Goal: Transaction & Acquisition: Book appointment/travel/reservation

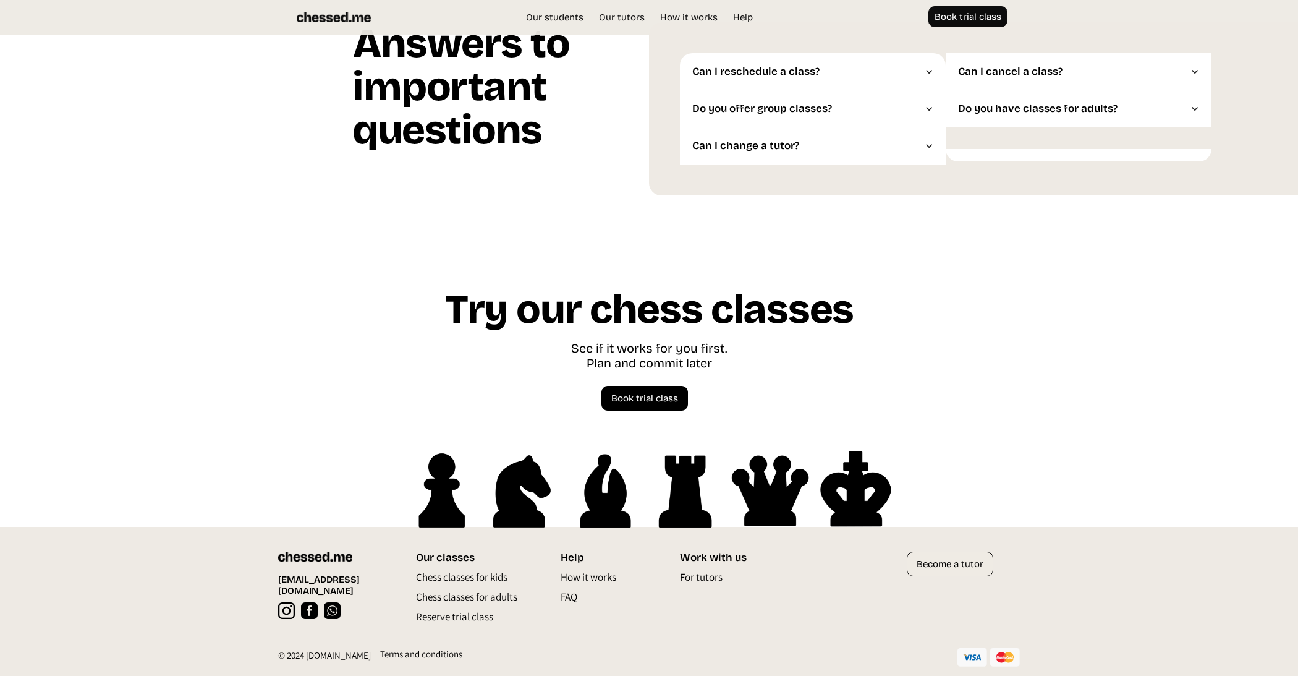
scroll to position [3250, 0]
click at [287, 602] on img at bounding box center [286, 610] width 17 height 17
click at [310, 602] on img at bounding box center [309, 610] width 17 height 17
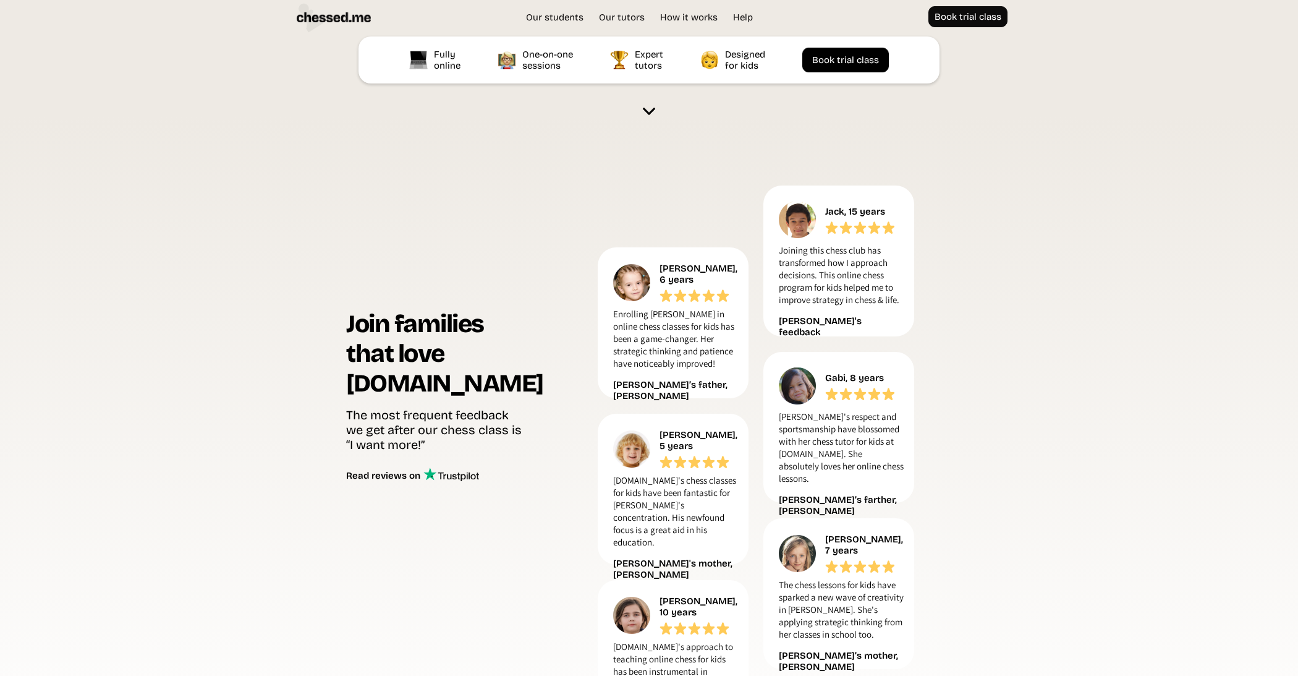
scroll to position [449, 0]
click at [646, 112] on img at bounding box center [649, 110] width 12 height 12
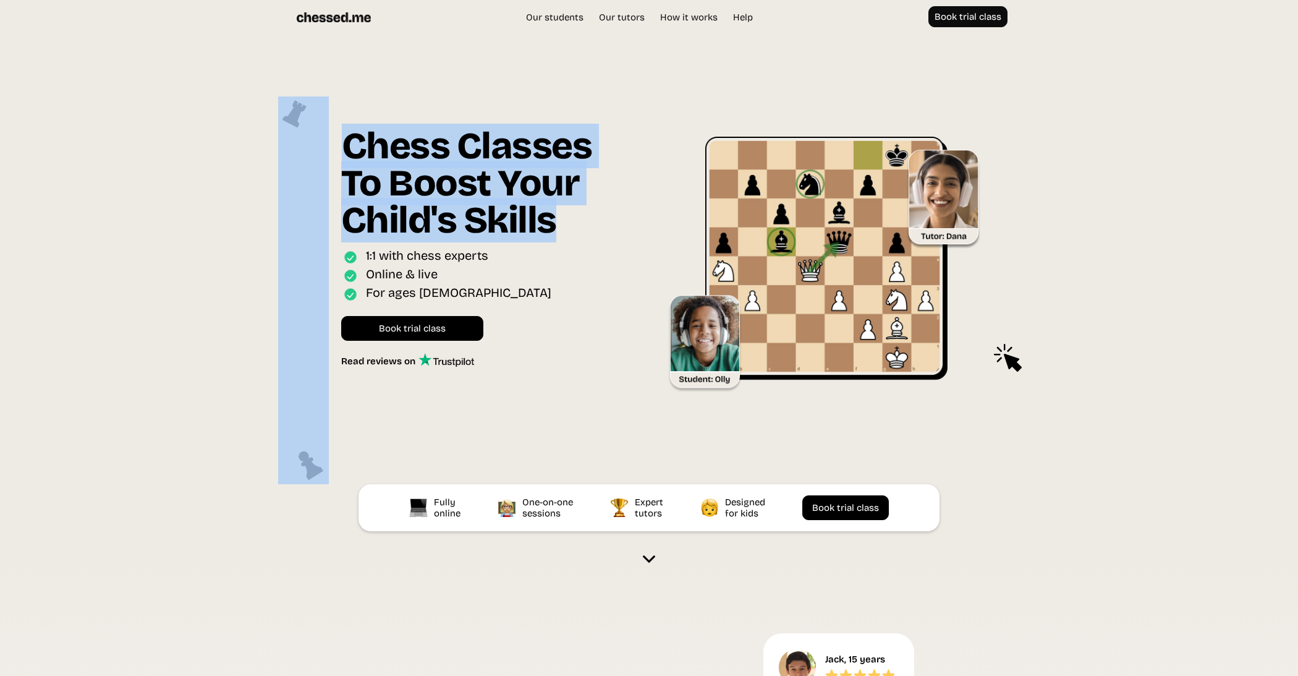
drag, startPoint x: 329, startPoint y: 153, endPoint x: 566, endPoint y: 218, distance: 245.0
click at [566, 218] on div "Chess Classes To Boost Your Child's Skills Online interactive classes for ages …" at bounding box center [649, 290] width 754 height 388
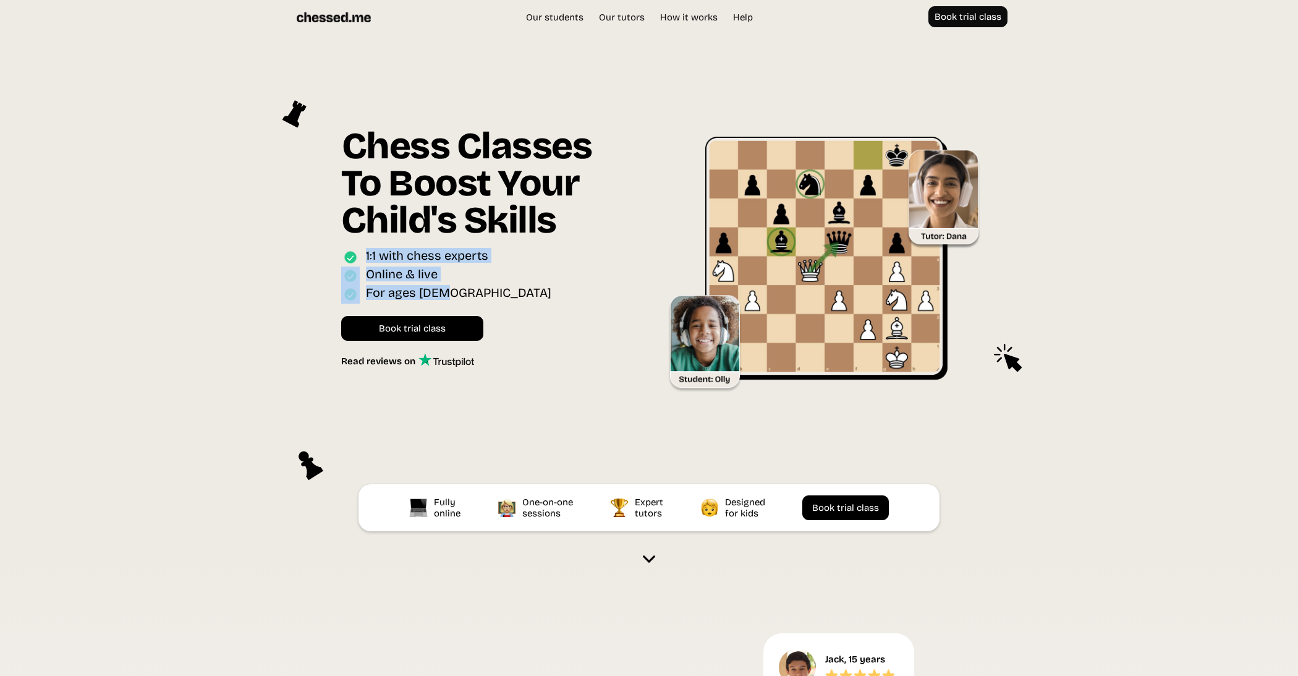
drag, startPoint x: 361, startPoint y: 258, endPoint x: 555, endPoint y: 310, distance: 200.9
click at [547, 307] on div "Chess Classes To Boost Your Child's Skills Online interactive classes for ages …" at bounding box center [492, 247] width 302 height 240
click at [480, 320] on link "Book trial class" at bounding box center [412, 328] width 142 height 25
drag, startPoint x: 474, startPoint y: 361, endPoint x: 433, endPoint y: 362, distance: 41.4
click at [433, 362] on div "Chess Classes To Boost Your Child's Skills Online interactive classes for ages …" at bounding box center [492, 247] width 302 height 240
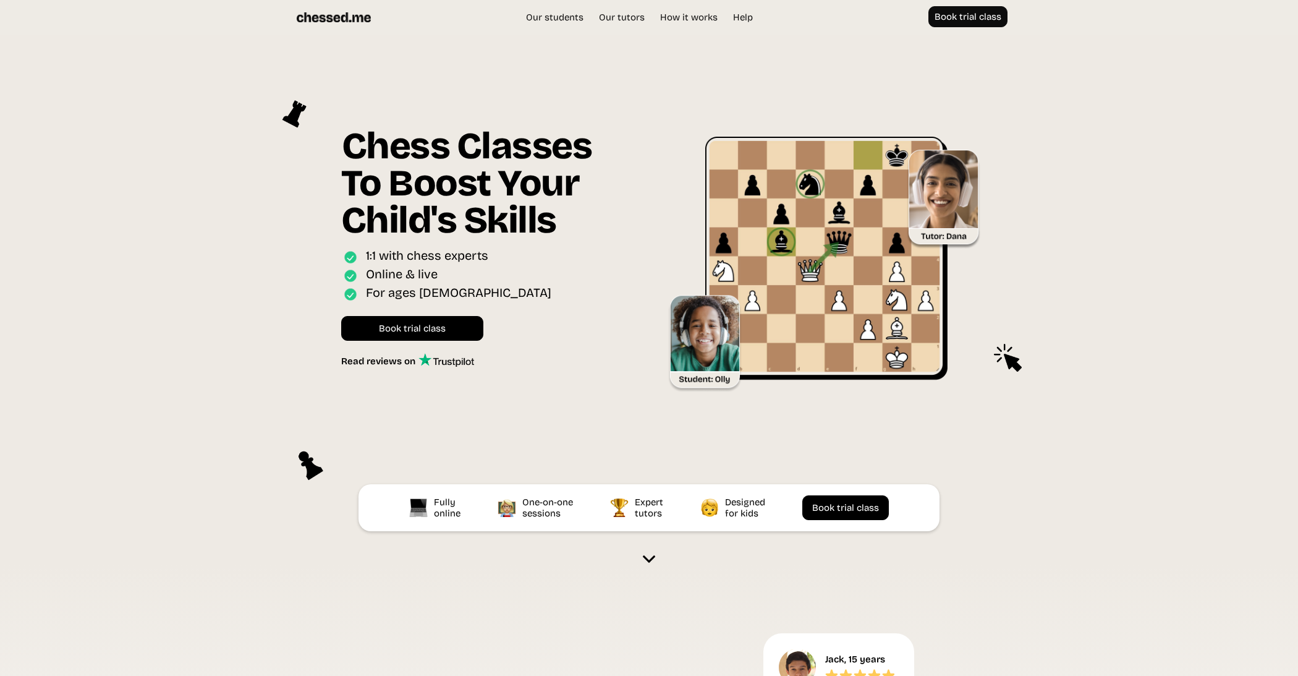
drag, startPoint x: 433, startPoint y: 362, endPoint x: 481, endPoint y: 362, distance: 48.8
click at [452, 364] on img at bounding box center [446, 360] width 56 height 14
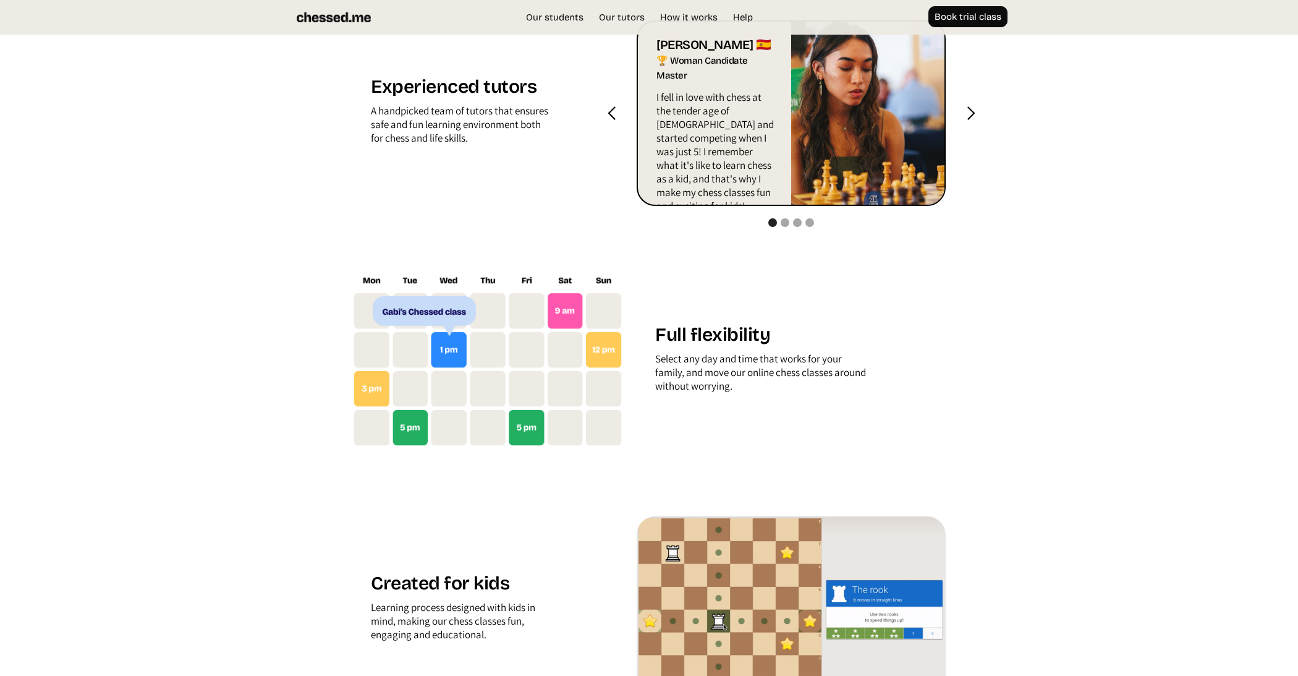
scroll to position [1173, 0]
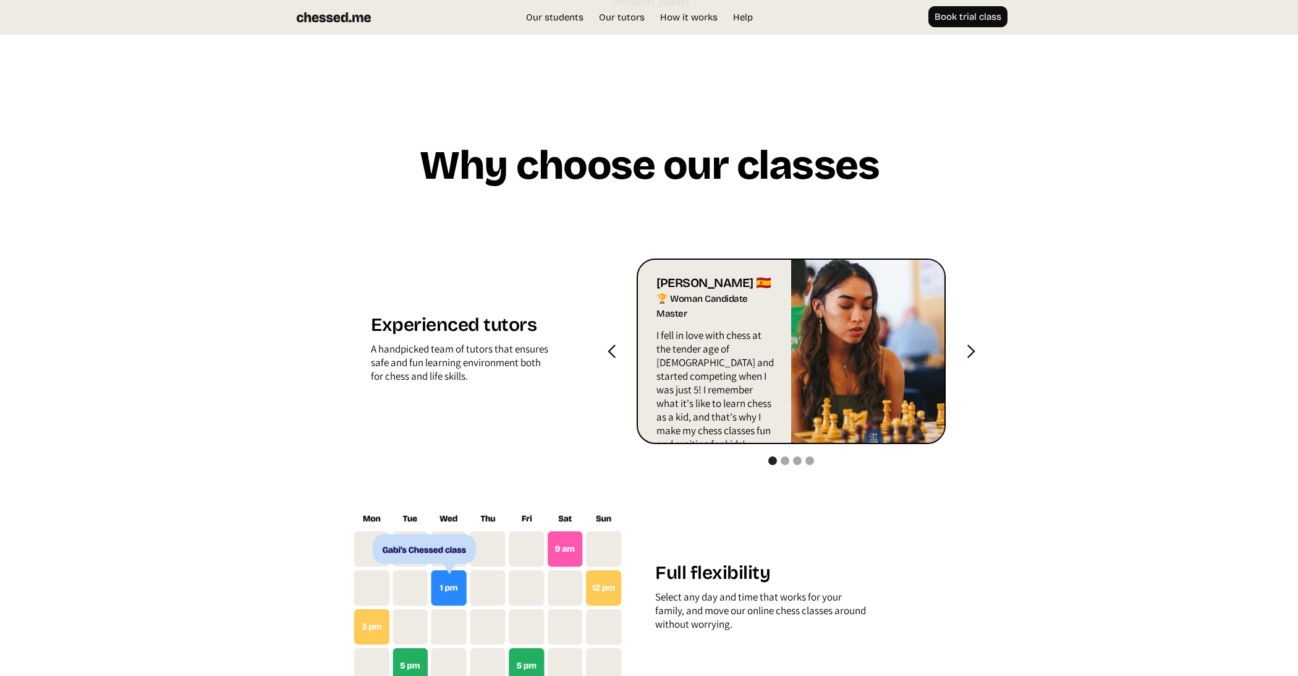
click at [972, 358] on div "next slide" at bounding box center [970, 351] width 15 height 15
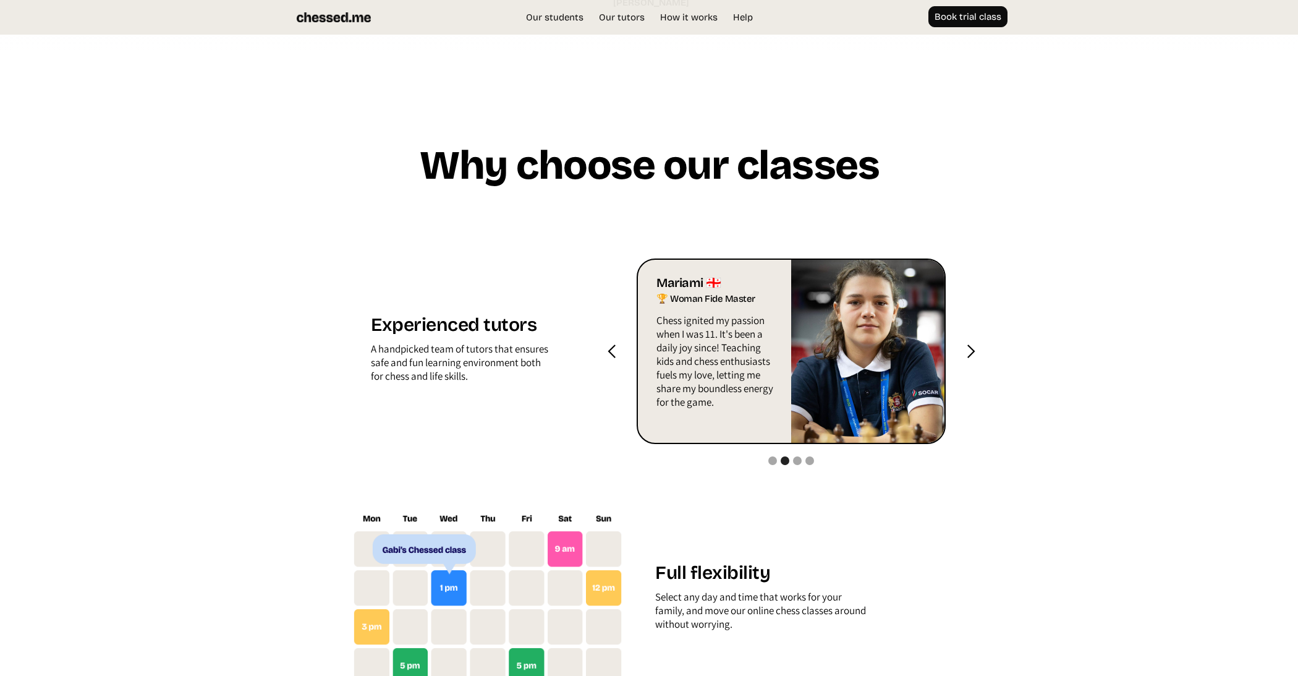
click at [972, 358] on div "next slide" at bounding box center [970, 351] width 15 height 15
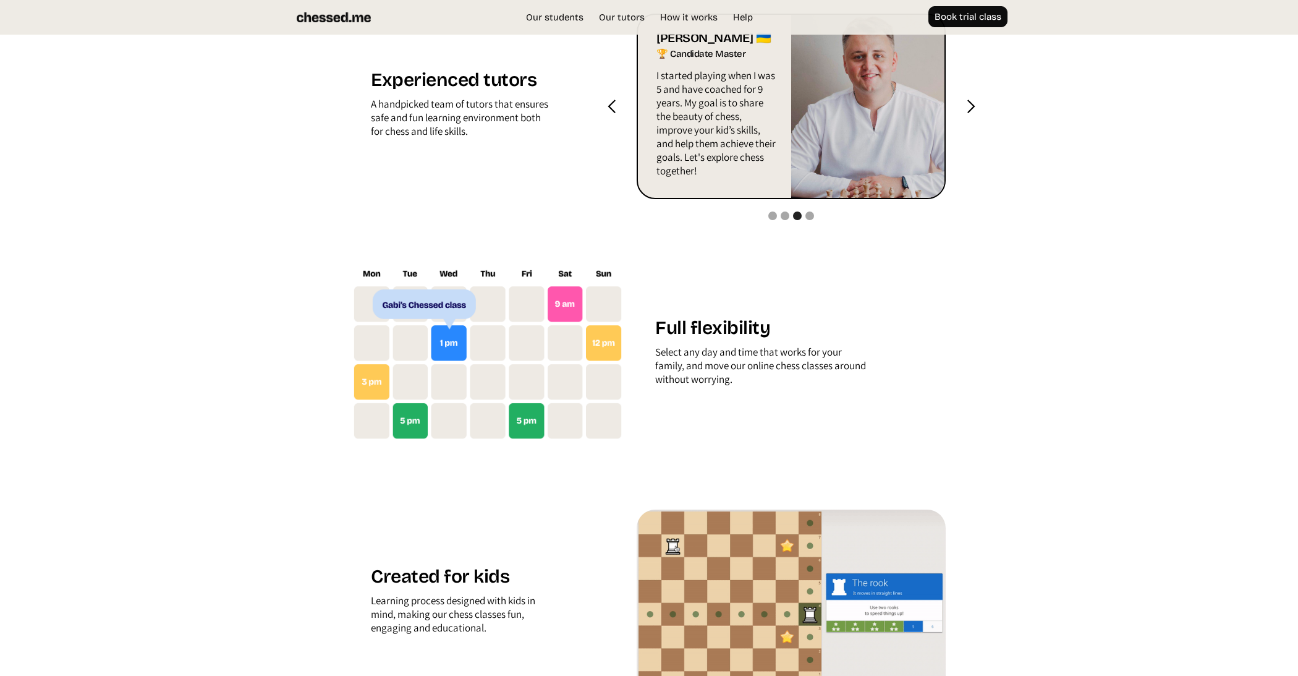
scroll to position [1459, 0]
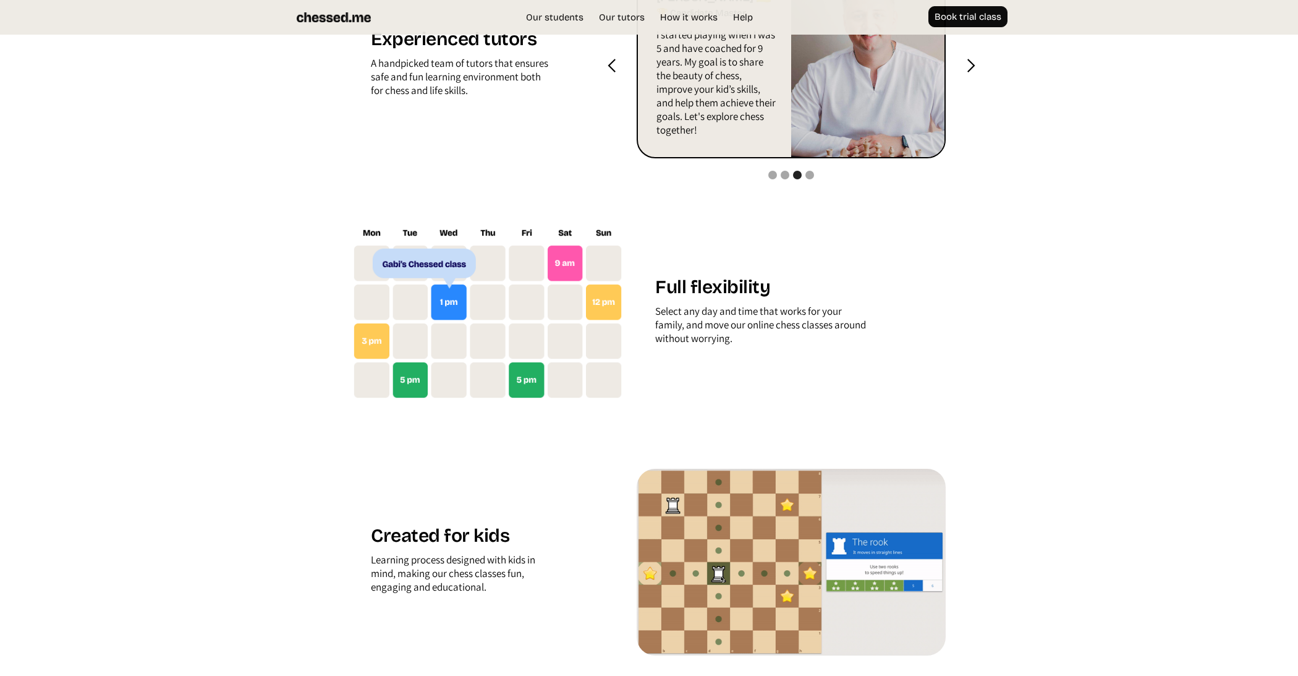
click at [606, 306] on img at bounding box center [487, 313] width 271 height 172
click at [449, 300] on img at bounding box center [487, 313] width 271 height 172
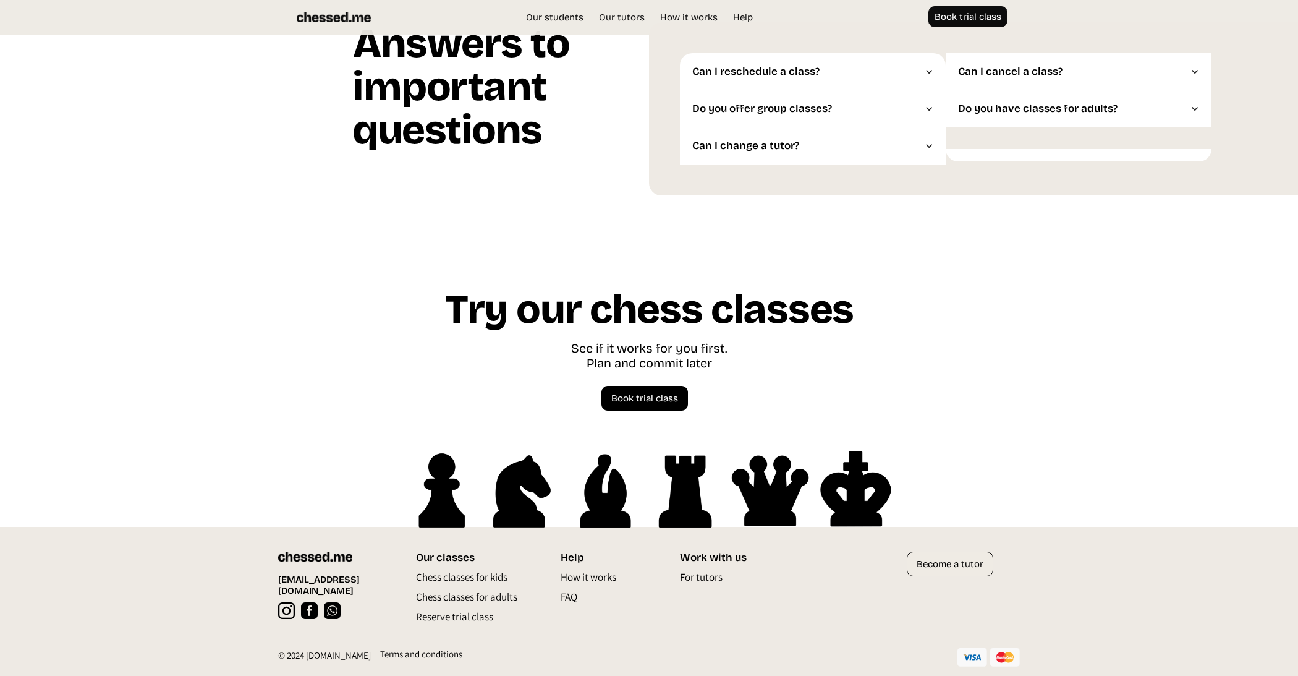
scroll to position [3250, 0]
click at [451, 596] on p "Chess classes for adults" at bounding box center [466, 600] width 101 height 20
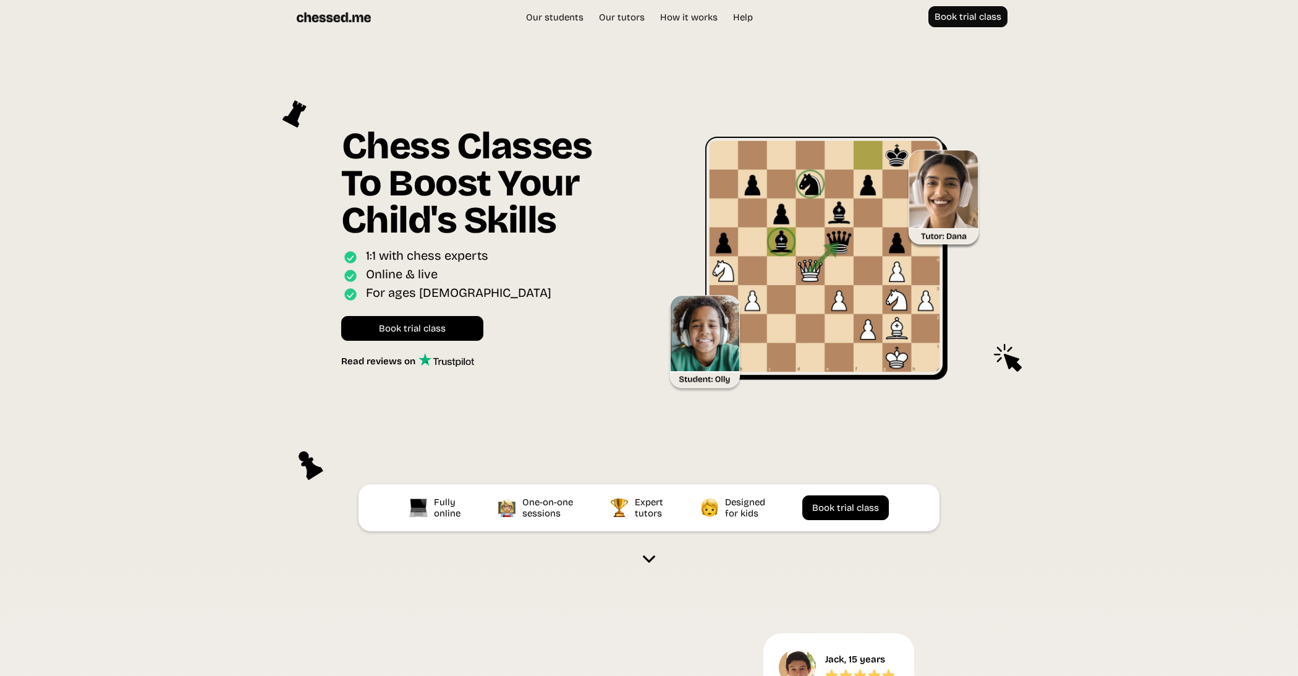
scroll to position [0, 0]
click at [621, 19] on link "Our tutors" at bounding box center [622, 17] width 58 height 12
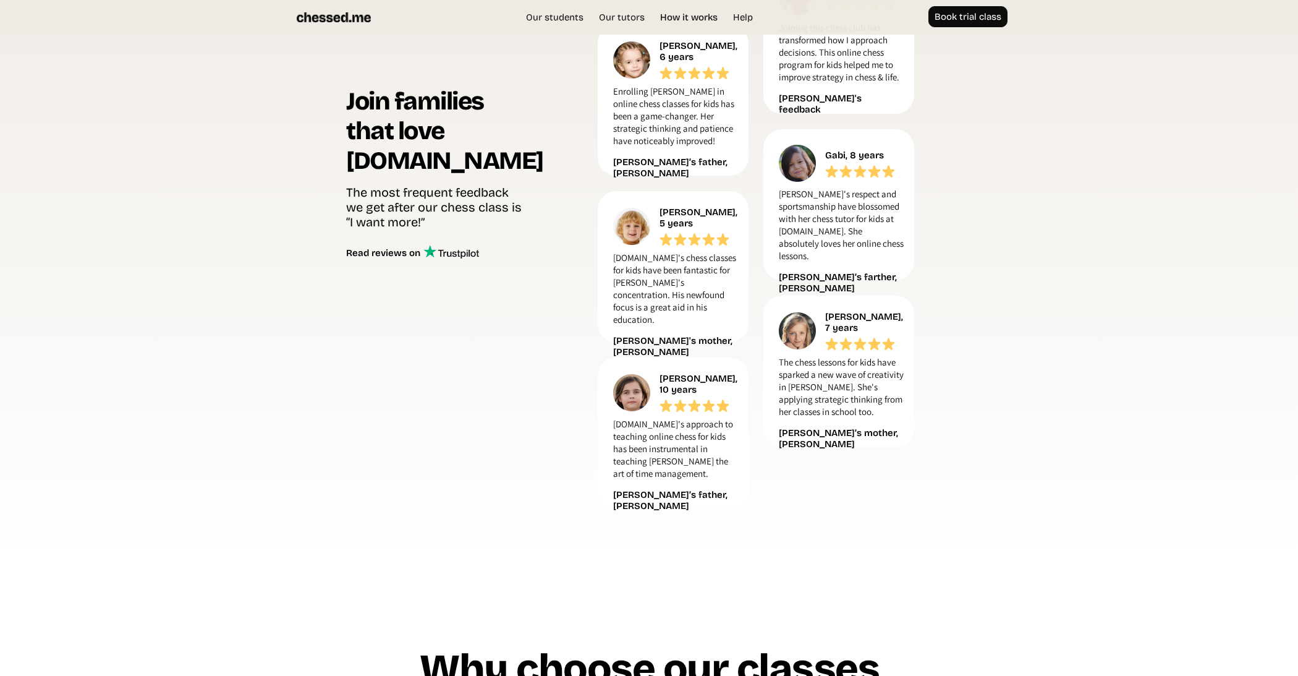
click at [693, 19] on link "How it works" at bounding box center [689, 17] width 70 height 12
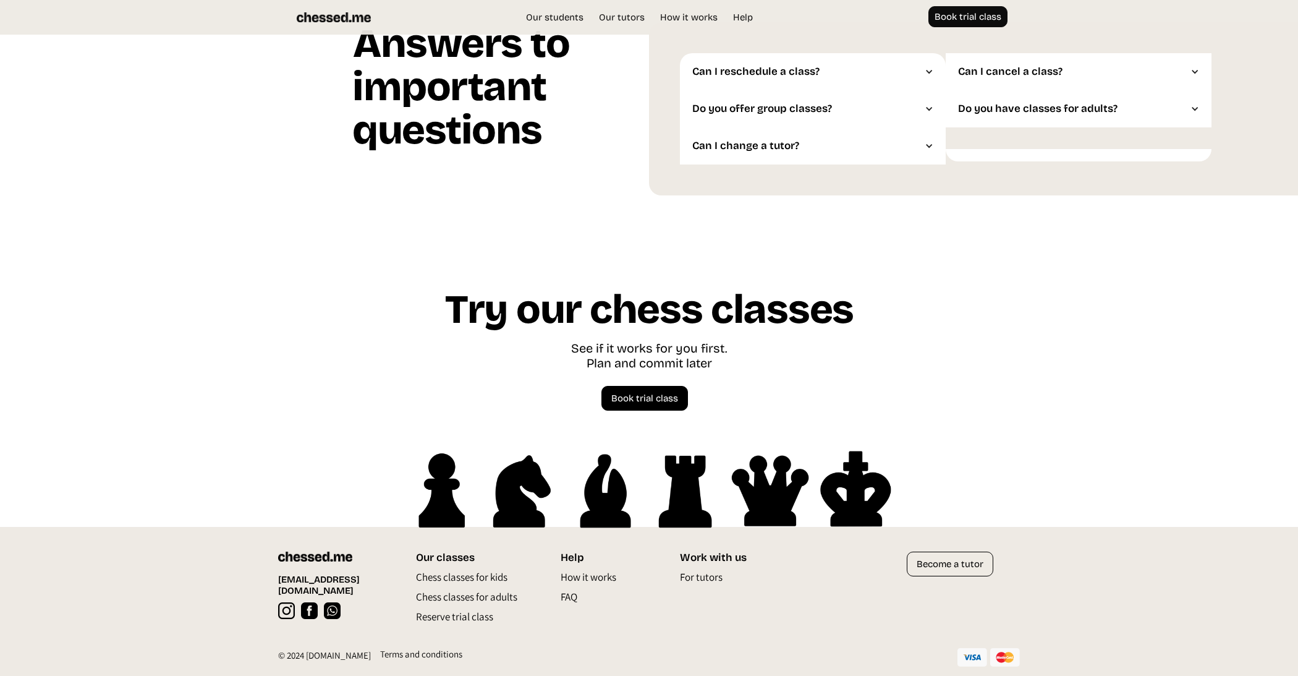
scroll to position [3250, 0]
click at [288, 602] on img at bounding box center [286, 610] width 17 height 17
